Goal: Check status: Check status

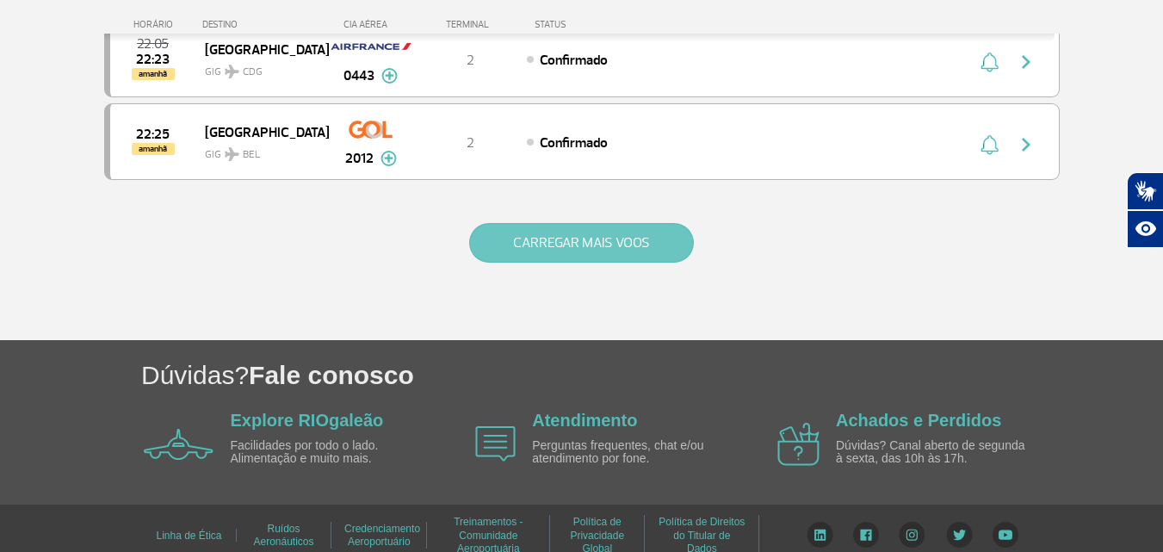
click at [629, 262] on button "CARREGAR MAIS VOOS" at bounding box center [581, 243] width 225 height 40
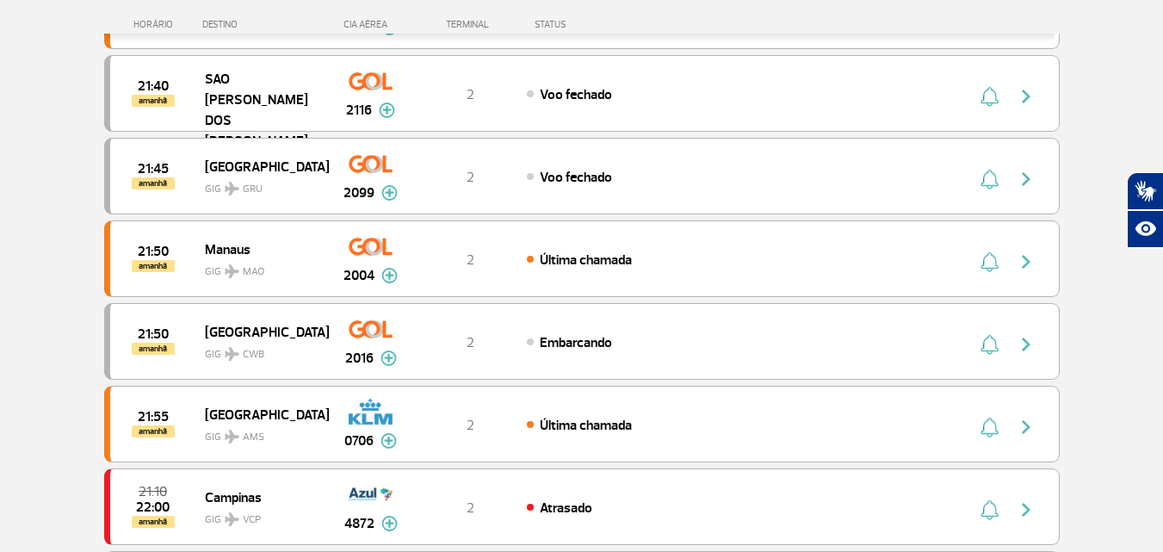
scroll to position [818, 0]
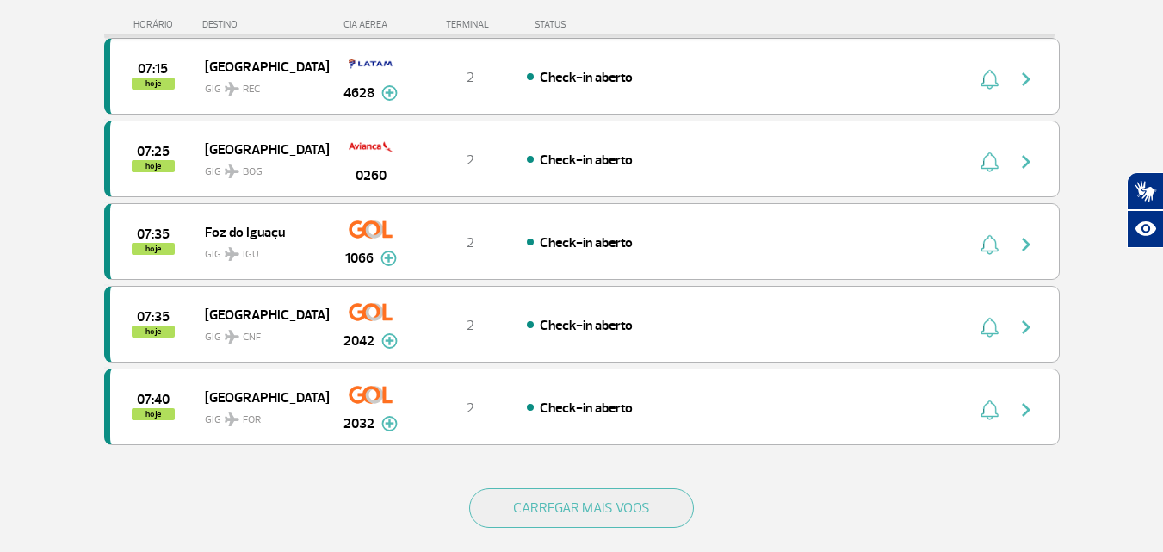
scroll to position [1506, 0]
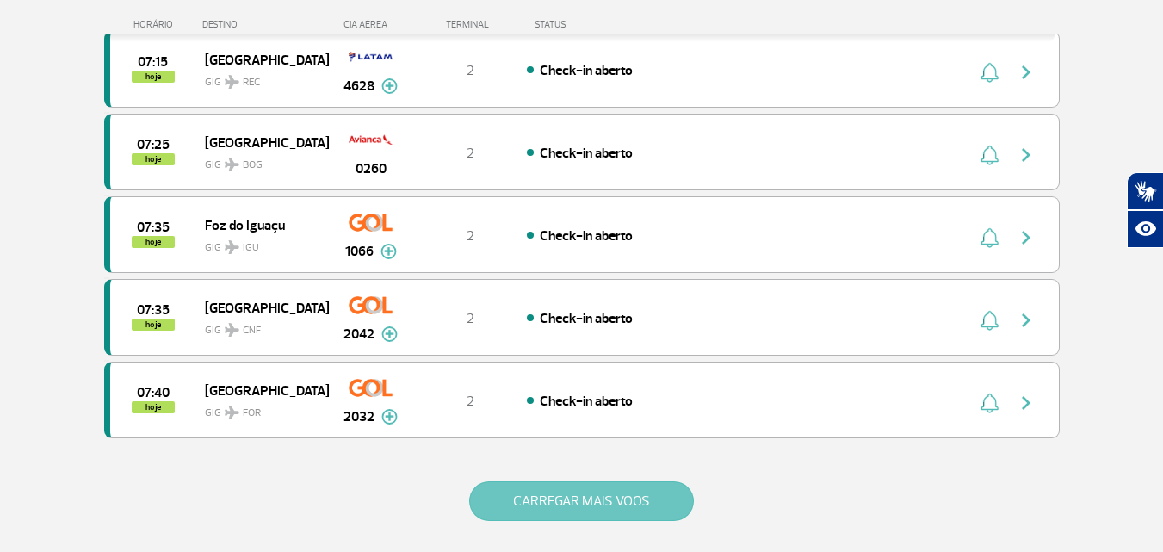
click at [532, 505] on button "CARREGAR MAIS VOOS" at bounding box center [581, 501] width 225 height 40
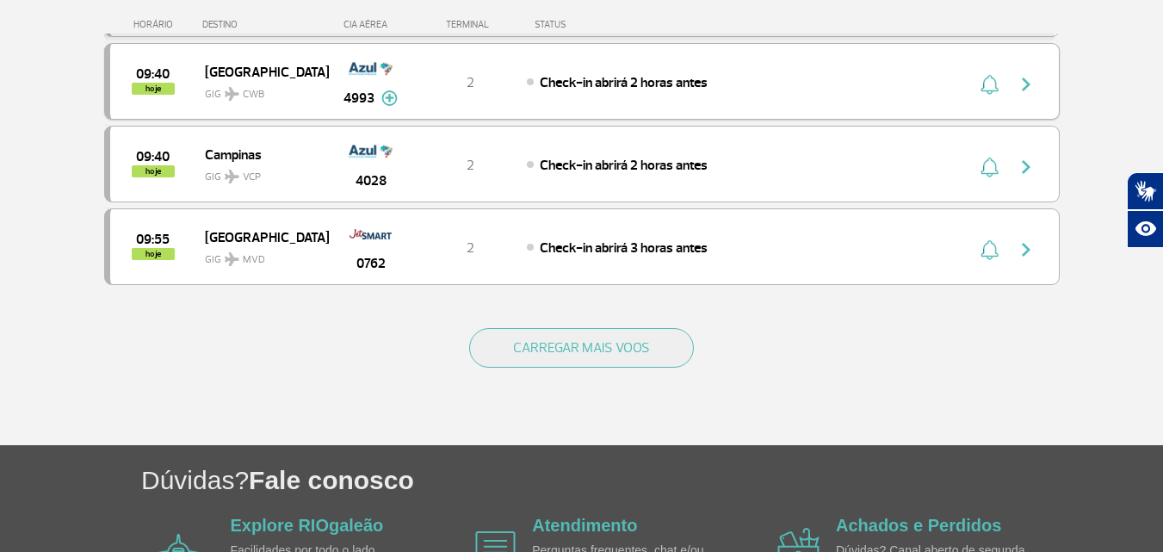
scroll to position [3314, 0]
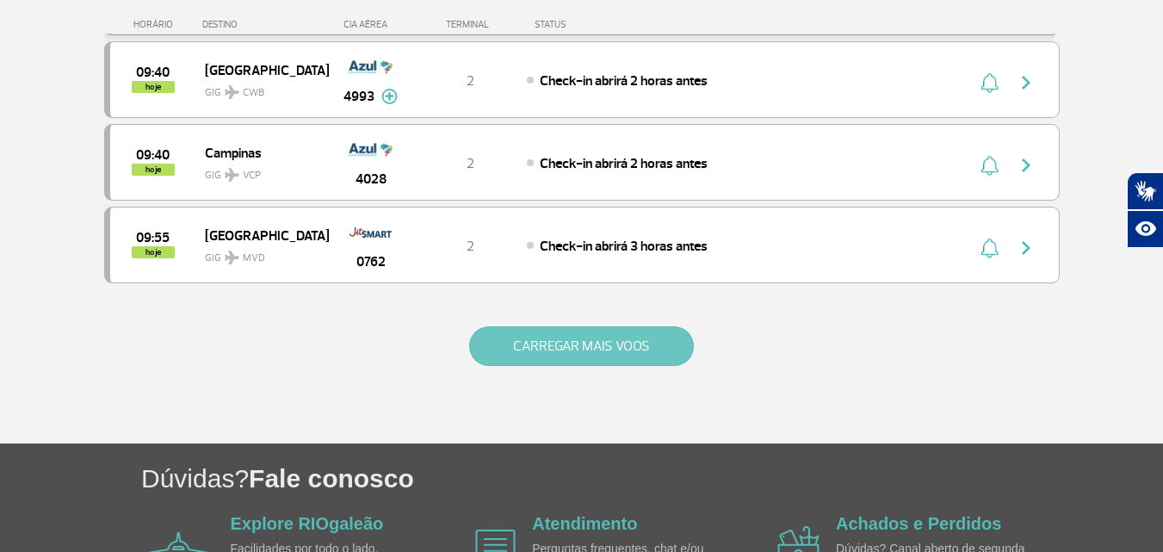
click at [564, 349] on button "CARREGAR MAIS VOOS" at bounding box center [581, 346] width 225 height 40
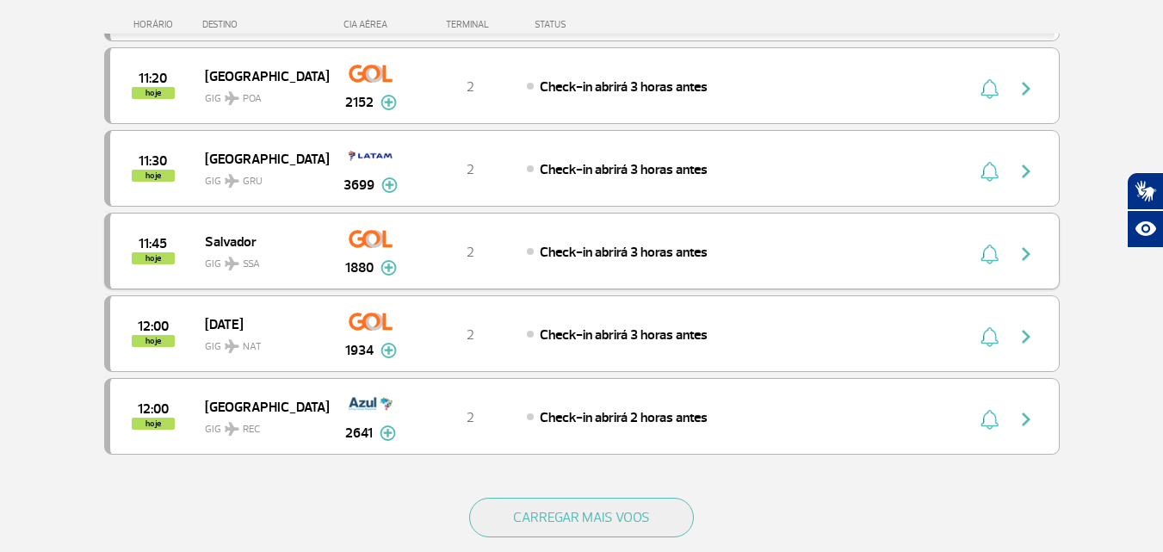
scroll to position [4949, 0]
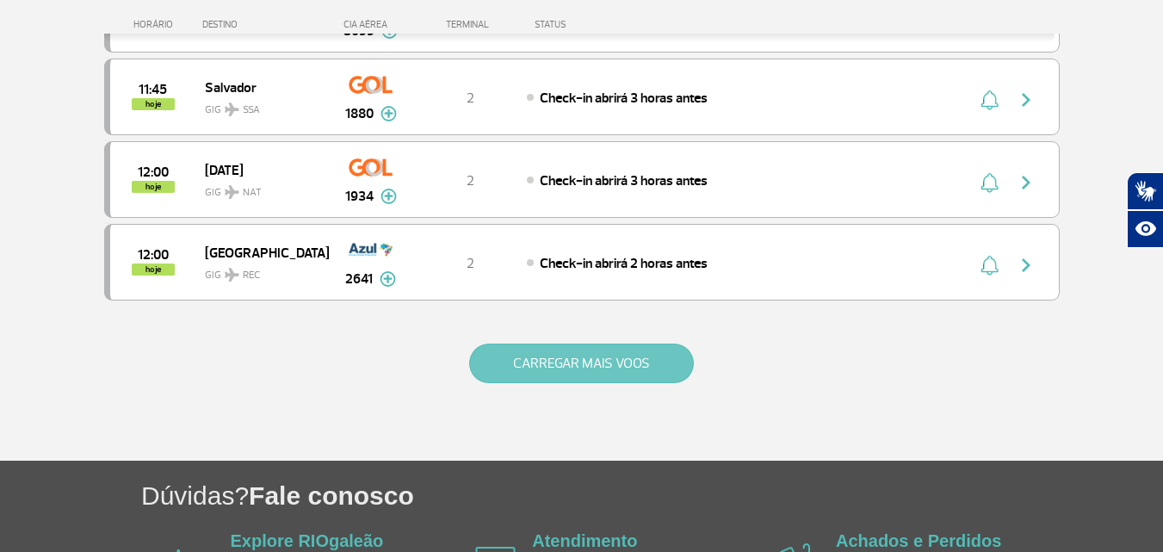
click at [621, 363] on button "CARREGAR MAIS VOOS" at bounding box center [581, 363] width 225 height 40
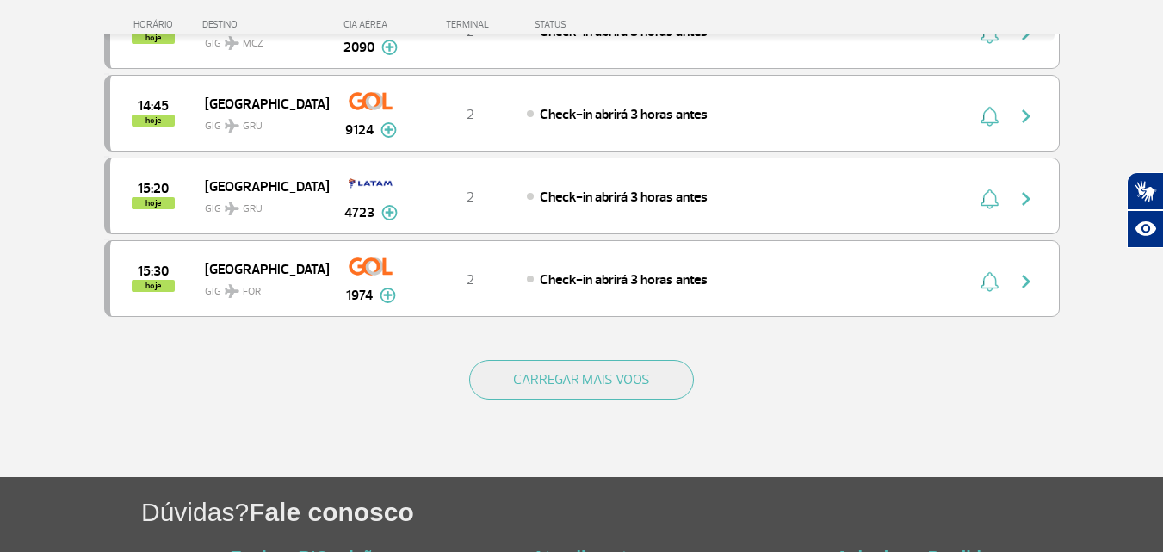
scroll to position [6584, 0]
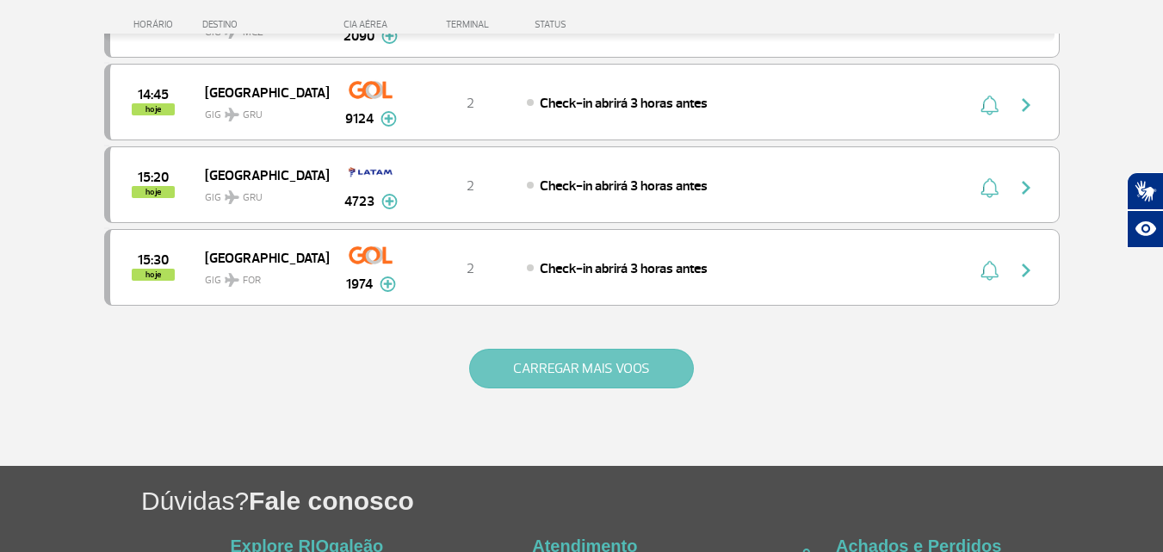
click at [505, 368] on button "CARREGAR MAIS VOOS" at bounding box center [581, 369] width 225 height 40
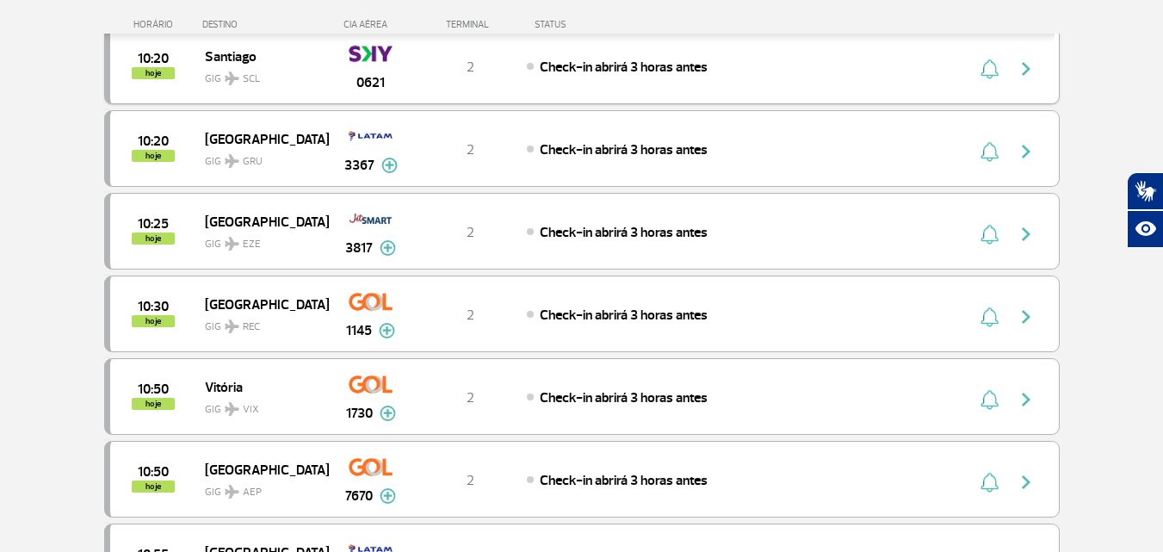
scroll to position [3744, 0]
